Goal: Task Accomplishment & Management: Complete application form

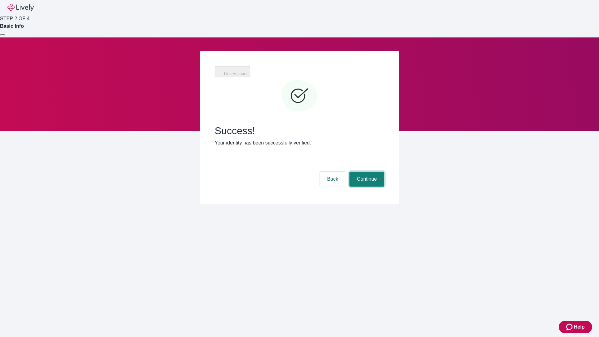
click at [366, 172] on button "Continue" at bounding box center [366, 179] width 35 height 15
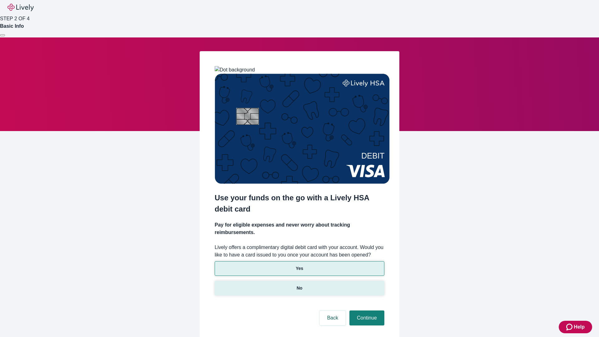
click at [299, 285] on p "No" at bounding box center [300, 288] width 6 height 7
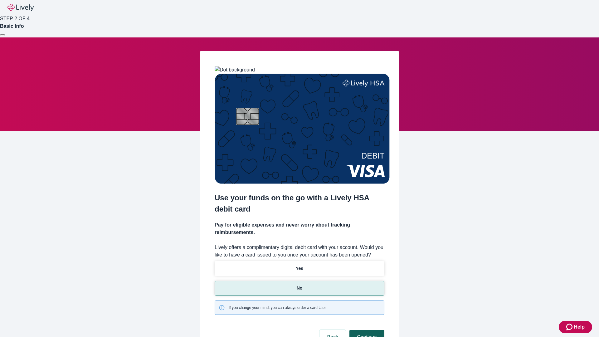
click at [366, 330] on button "Continue" at bounding box center [366, 337] width 35 height 15
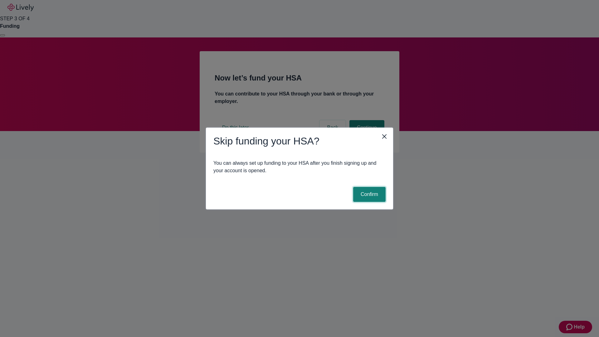
click at [368, 194] on button "Confirm" at bounding box center [369, 194] width 32 height 15
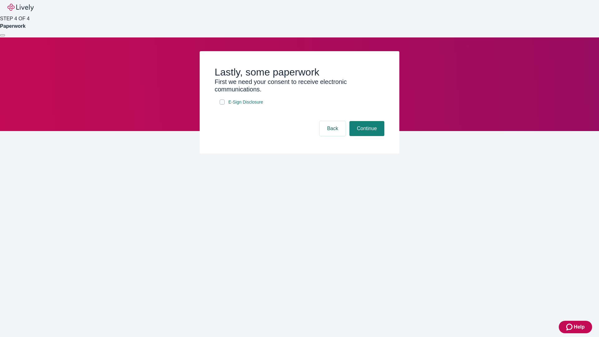
click at [222, 104] on input "E-Sign Disclosure" at bounding box center [222, 101] width 5 height 5
checkbox input "true"
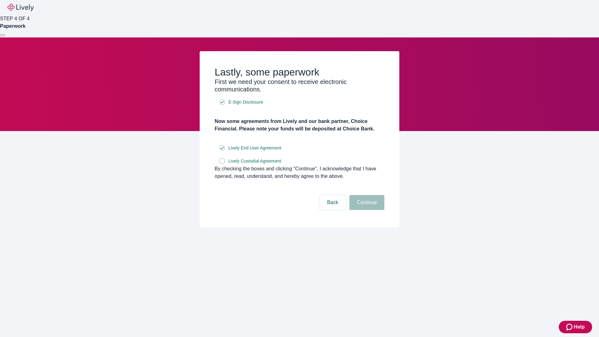
click at [222, 163] on input "Lively Custodial Agreement" at bounding box center [222, 160] width 5 height 5
checkbox input "true"
click at [366, 210] on button "Continue" at bounding box center [366, 202] width 35 height 15
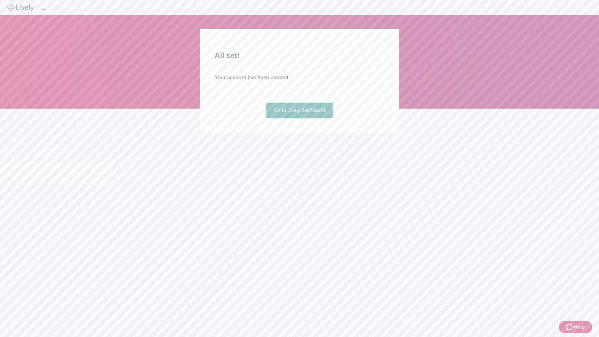
click at [299, 118] on link "Go to Lively dashboard" at bounding box center [299, 110] width 66 height 15
